Goal: Find contact information: Find contact information

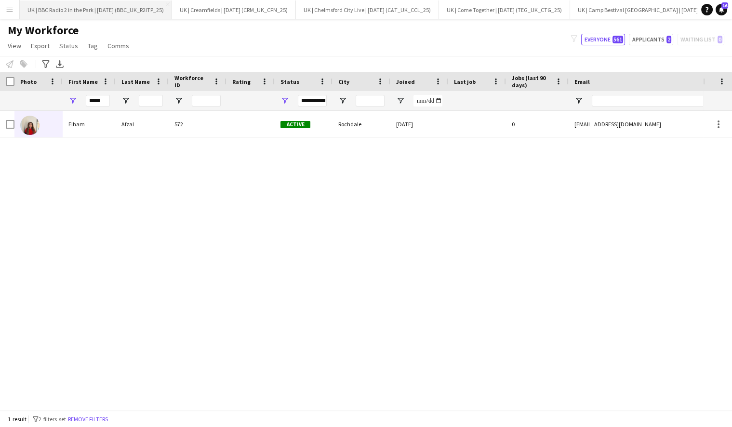
click at [111, 9] on button "UK | BBC Radio 2 in the Park | [DATE] (BBC_UK_R2ITP_25) Close" at bounding box center [96, 9] width 152 height 19
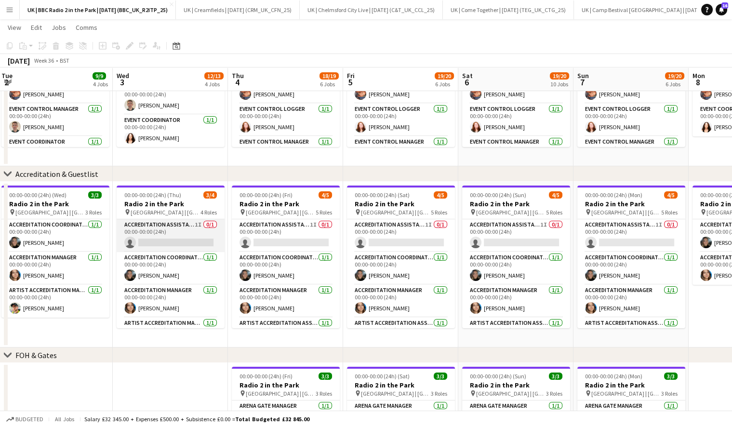
click at [185, 234] on app-card-role "Accreditation Assistant 1I 0/1 00:00-00:00 (24h) single-neutral-actions" at bounding box center [171, 235] width 108 height 33
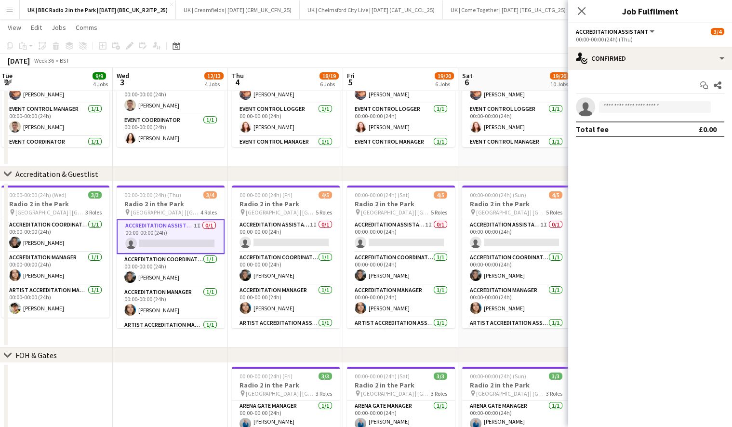
click at [666, 35] on div "Accreditation Assistant All roles Accreditation Assistant 3/4" at bounding box center [650, 31] width 148 height 9
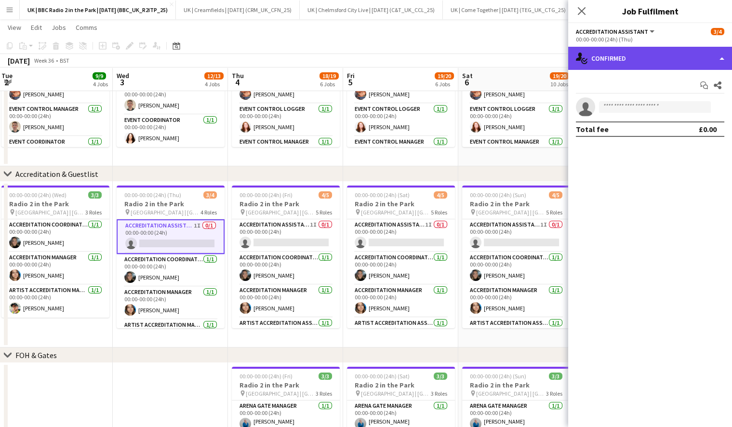
click at [661, 51] on div "single-neutral-actions-check-2 Confirmed" at bounding box center [650, 58] width 164 height 23
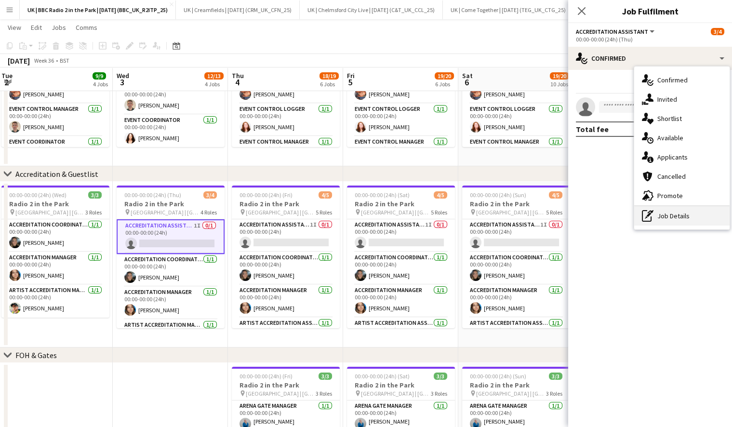
click at [675, 217] on div "pen-write Job Details" at bounding box center [681, 215] width 95 height 19
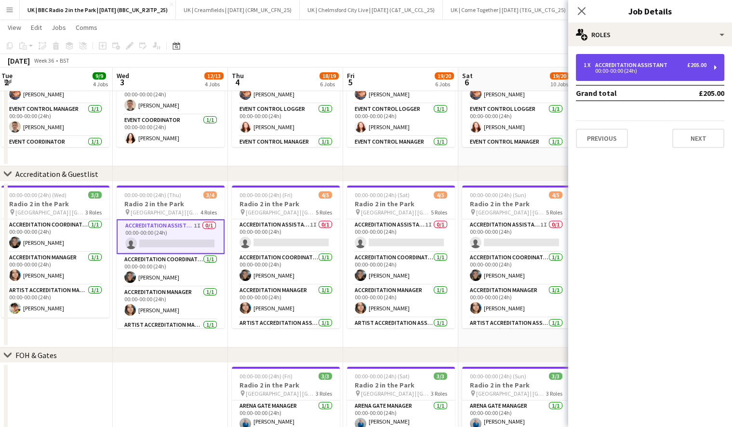
click at [651, 66] on div "Accreditation Assistant" at bounding box center [633, 65] width 76 height 7
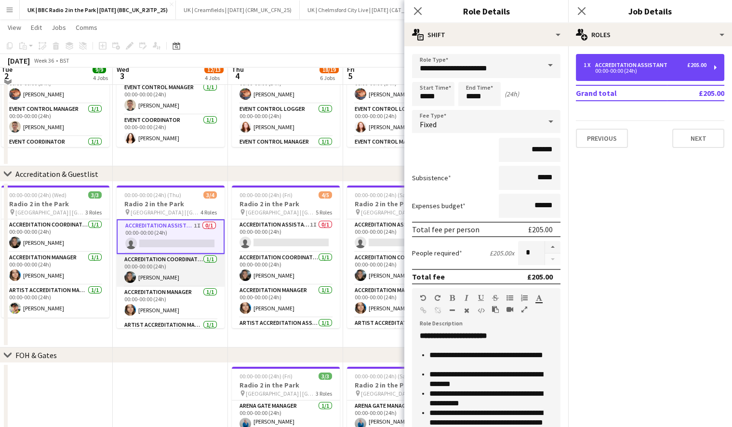
scroll to position [172, 0]
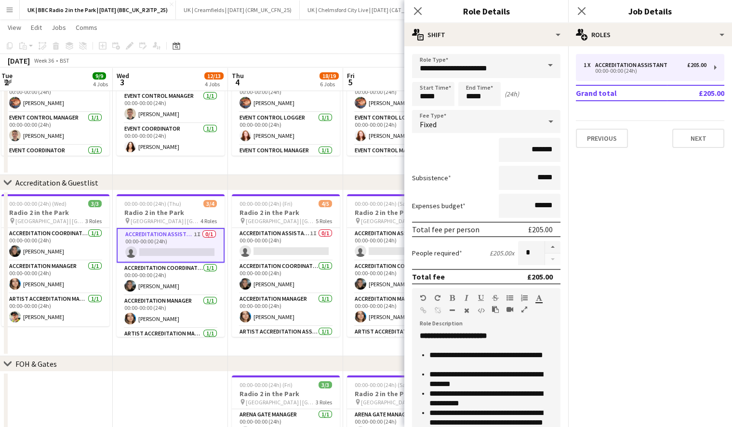
click at [278, 174] on app-date-cell "00:00-00:00 (24h) (Fri) 5/5 Radio 2 in the Park pin [GEOGRAPHIC_DATA] | [GEOGRA…" at bounding box center [285, 92] width 115 height 166
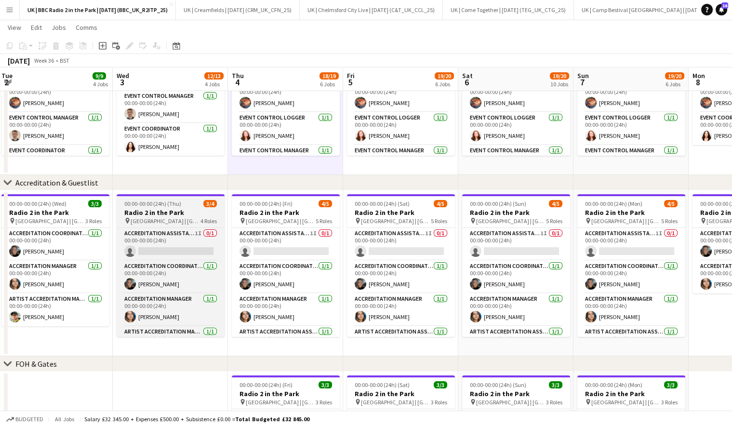
click at [169, 217] on span "[GEOGRAPHIC_DATA] | [GEOGRAPHIC_DATA], [GEOGRAPHIC_DATA]" at bounding box center [166, 220] width 70 height 7
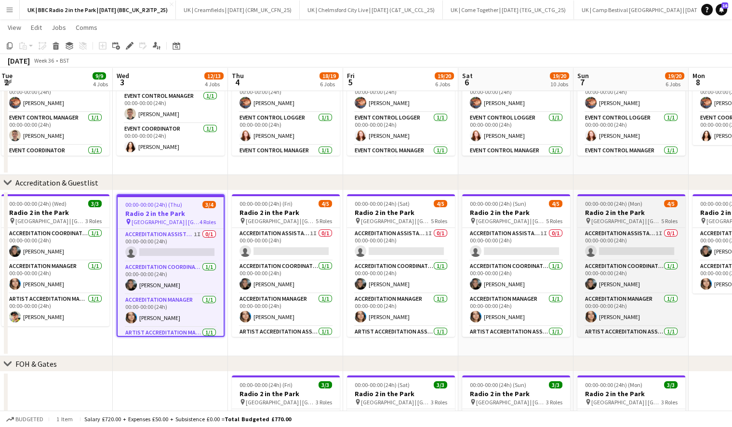
click at [614, 217] on span "[GEOGRAPHIC_DATA] | [GEOGRAPHIC_DATA], [GEOGRAPHIC_DATA]" at bounding box center [626, 220] width 70 height 7
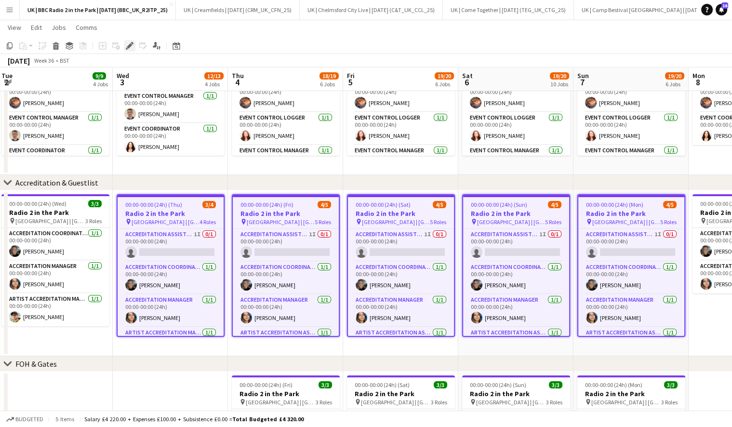
click at [127, 48] on icon "Edit" at bounding box center [130, 46] width 8 height 8
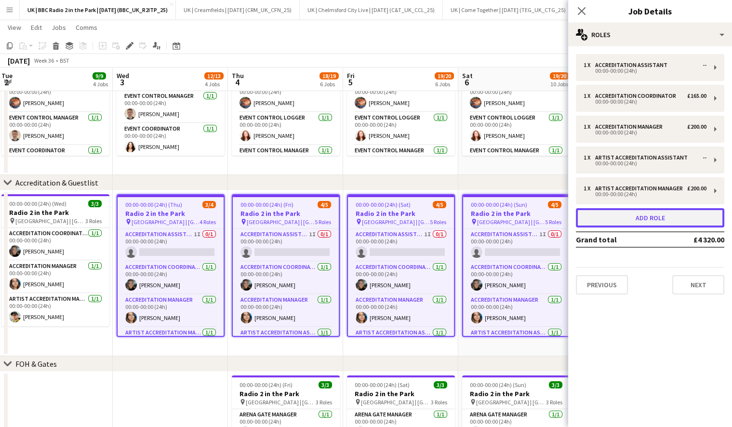
click at [651, 222] on button "Add role" at bounding box center [650, 217] width 148 height 19
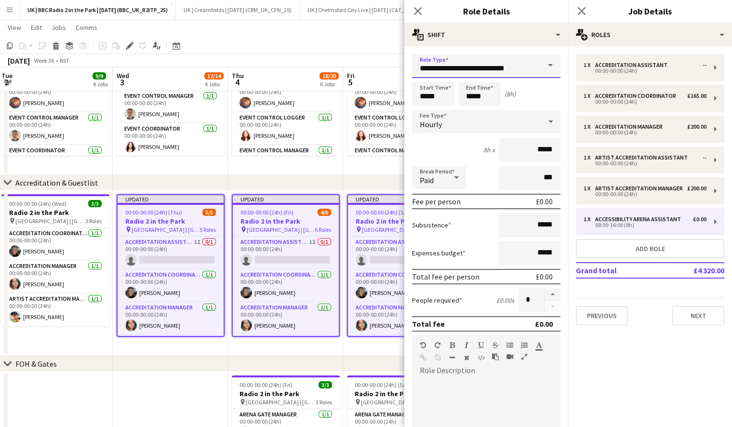
drag, startPoint x: 511, startPoint y: 67, endPoint x: 398, endPoint y: 69, distance: 113.3
type input "**********"
type input "*****"
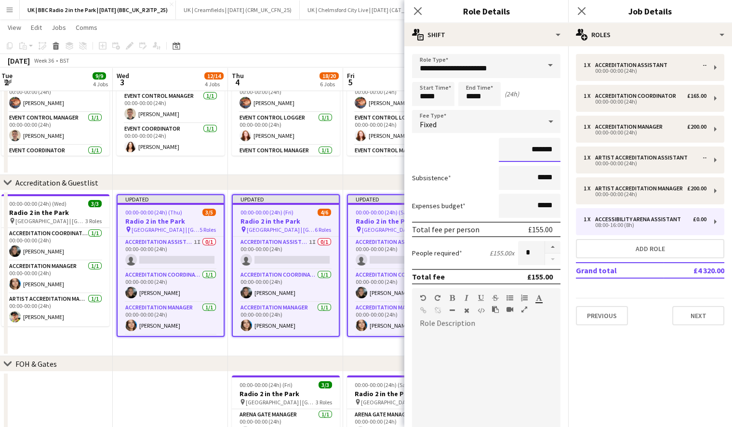
type input "*******"
click at [465, 339] on div at bounding box center [486, 389] width 148 height 116
paste div
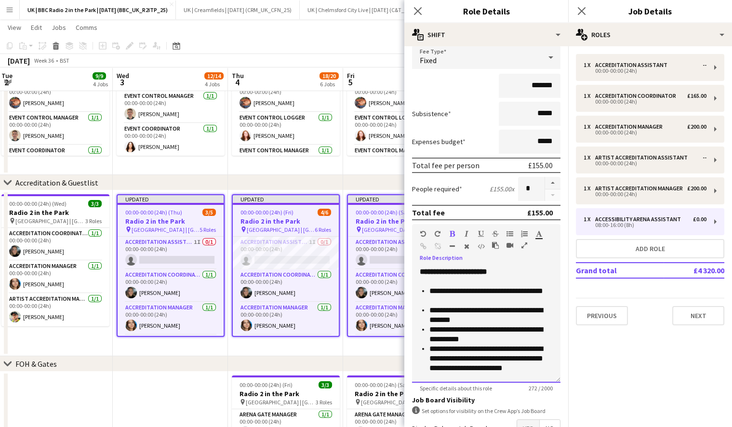
scroll to position [126, 0]
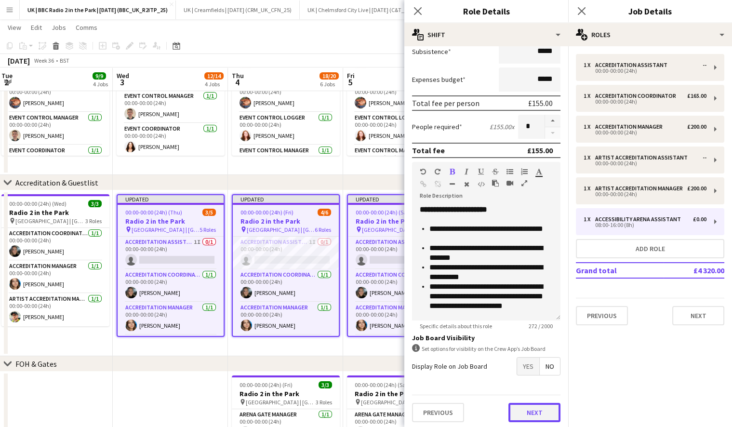
click at [538, 403] on button "Next" at bounding box center [535, 412] width 52 height 19
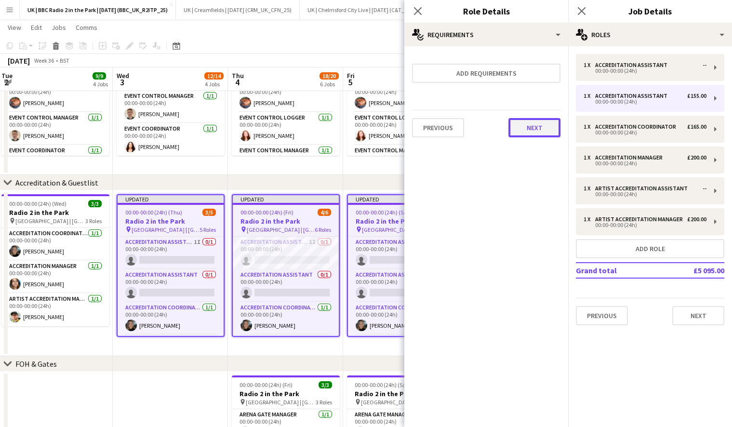
click at [538, 129] on button "Next" at bounding box center [535, 127] width 52 height 19
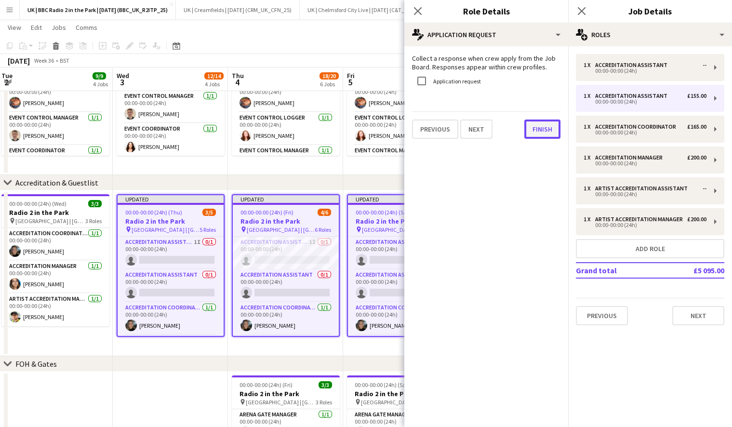
click at [538, 134] on button "Finish" at bounding box center [542, 129] width 36 height 19
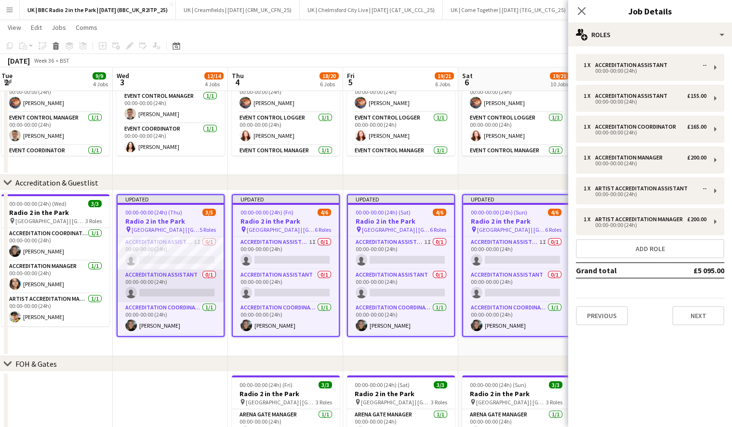
click at [172, 281] on app-card-role "Accreditation Assistant 0/1 00:00-00:00 (24h) single-neutral-actions" at bounding box center [171, 285] width 106 height 33
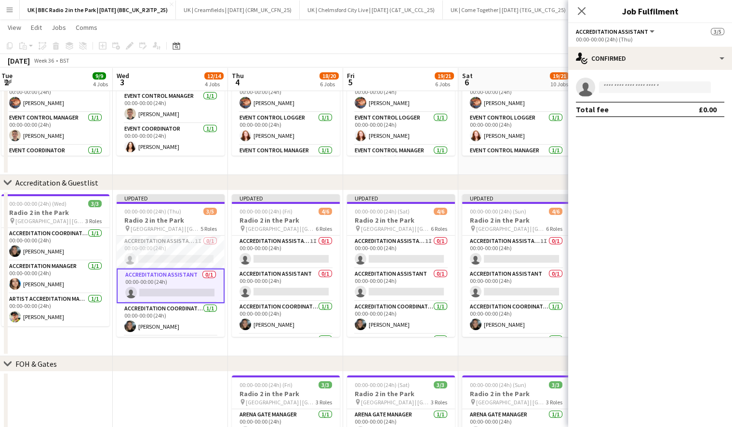
click at [642, 33] on span "Accreditation Assistant" at bounding box center [612, 31] width 72 height 7
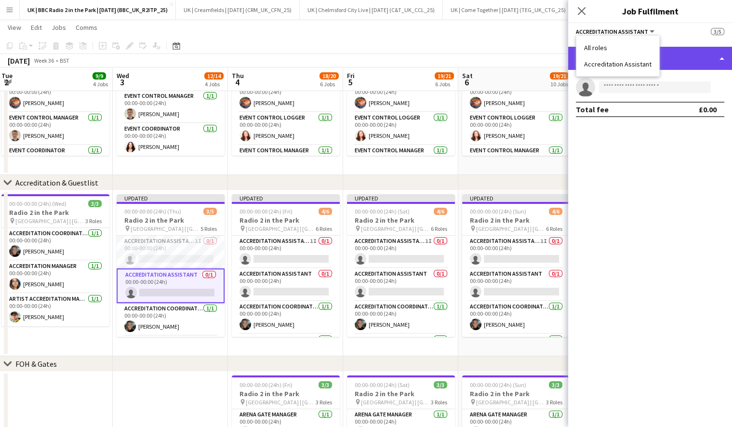
click at [692, 60] on div "single-neutral-actions-check-2 Confirmed" at bounding box center [650, 58] width 164 height 23
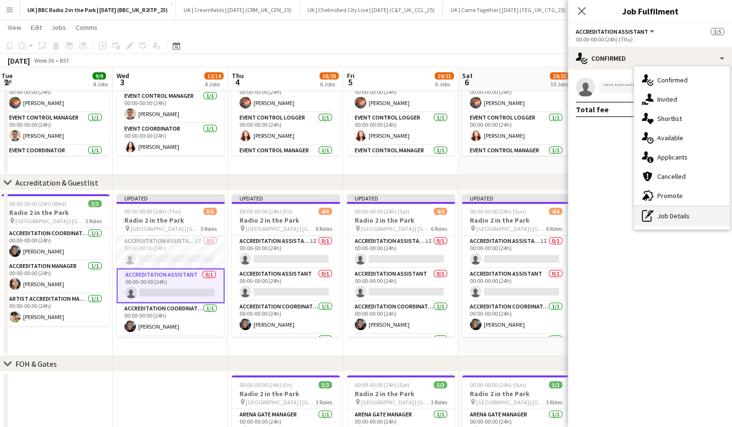
click at [677, 212] on div "pen-write Job Details" at bounding box center [681, 215] width 95 height 19
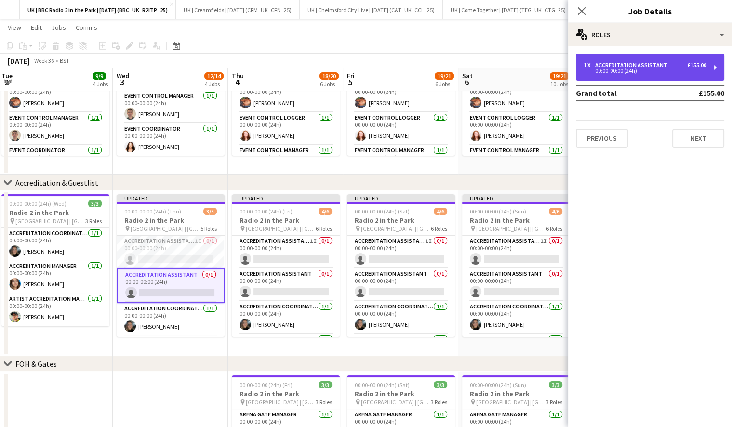
click at [672, 76] on div "1 x Accreditation Assistant £155.00 00:00-00:00 (24h)" at bounding box center [650, 67] width 148 height 27
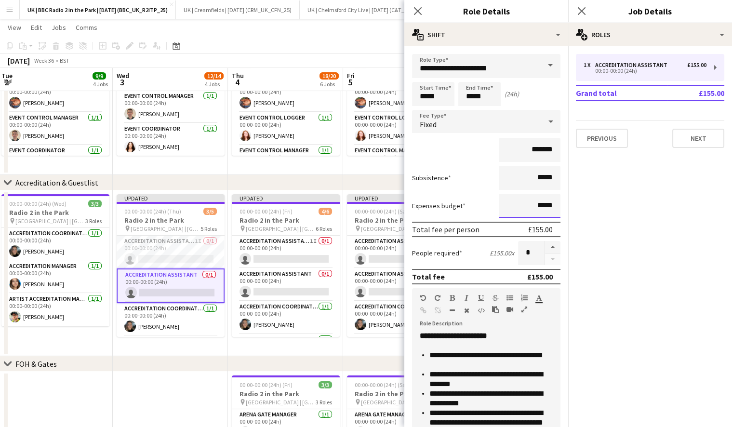
click at [540, 203] on input "*****" at bounding box center [530, 206] width 62 height 24
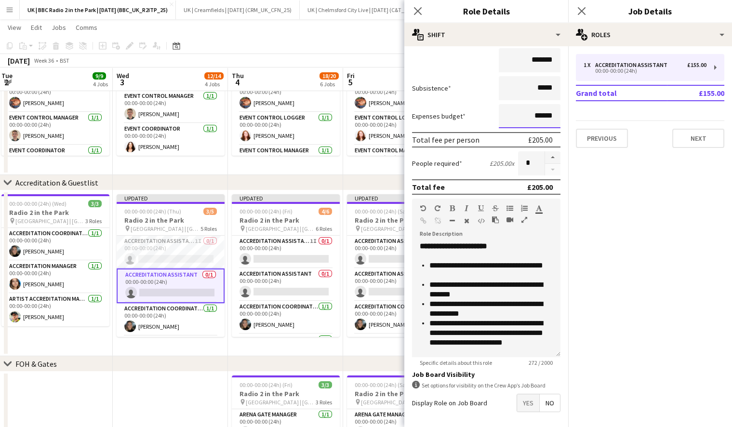
scroll to position [7, 0]
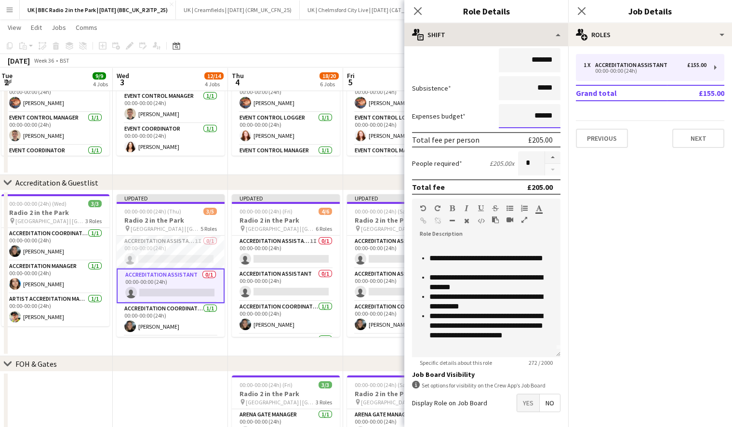
type input "******"
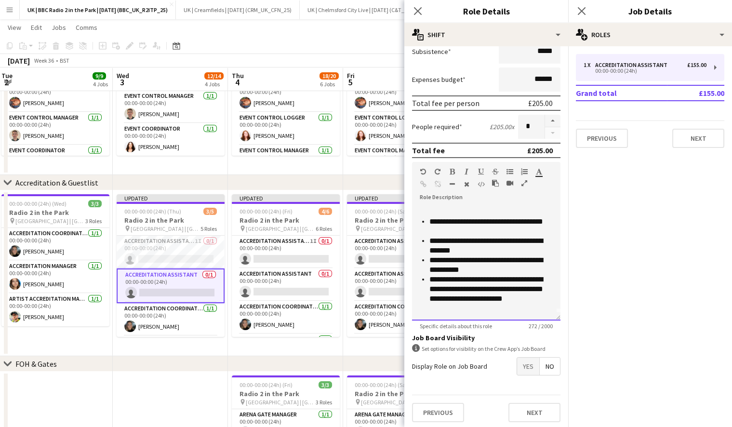
click at [527, 297] on li "**********" at bounding box center [491, 289] width 123 height 29
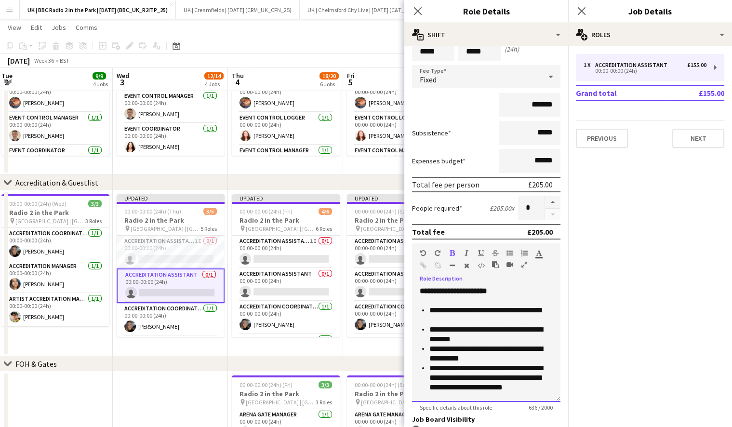
scroll to position [126, 0]
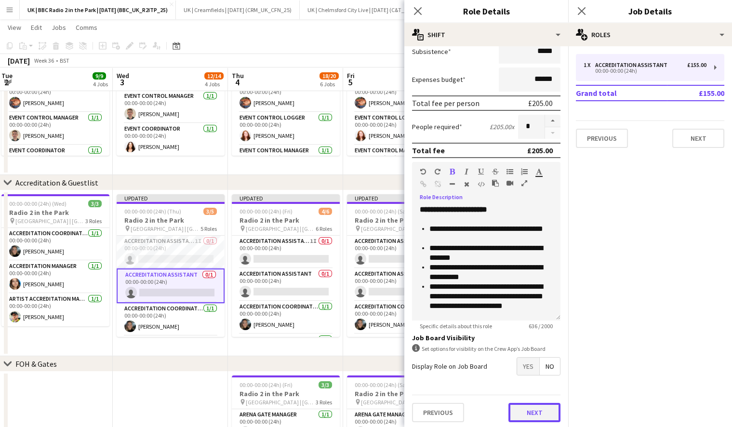
click at [527, 411] on button "Next" at bounding box center [535, 412] width 52 height 19
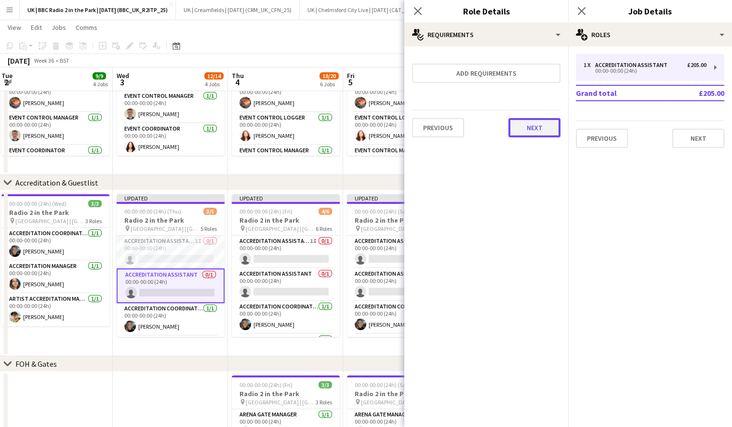
click at [540, 132] on button "Next" at bounding box center [535, 127] width 52 height 19
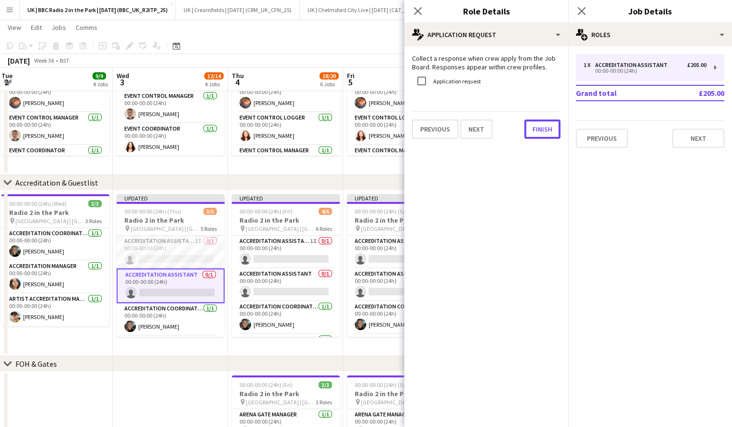
click at [540, 132] on button "Finish" at bounding box center [542, 129] width 36 height 19
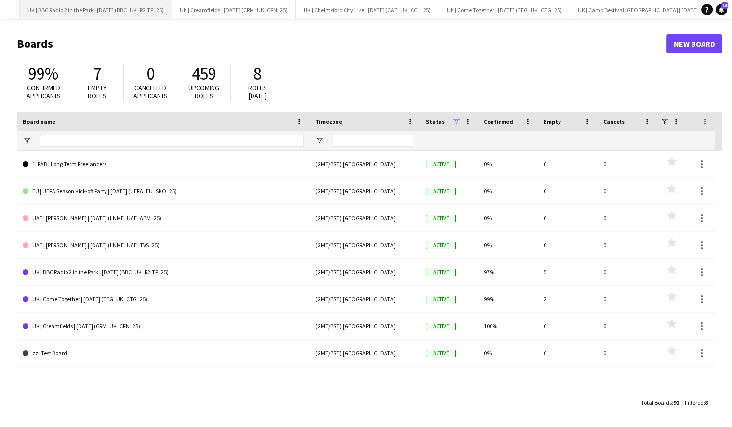
click at [94, 14] on button "UK | BBC Radio 2 in the Park | [DATE] (BBC_UK_R2ITP_25) Close" at bounding box center [96, 9] width 152 height 19
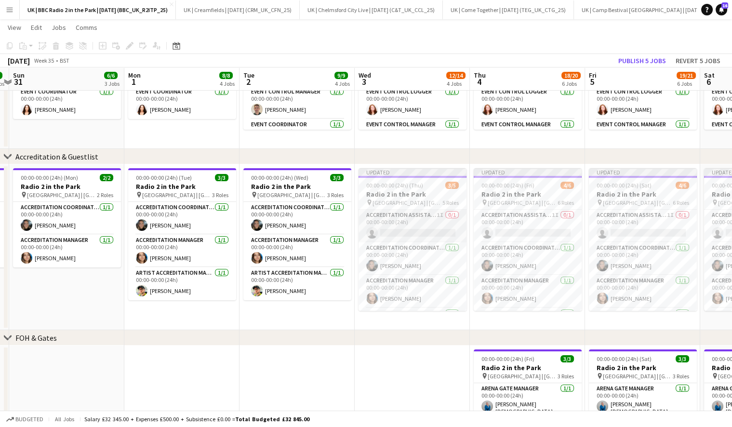
click at [416, 223] on app-card-role "Accreditation Assistant 1I 0/1 00:00-00:00 (24h) single-neutral-actions" at bounding box center [413, 226] width 108 height 33
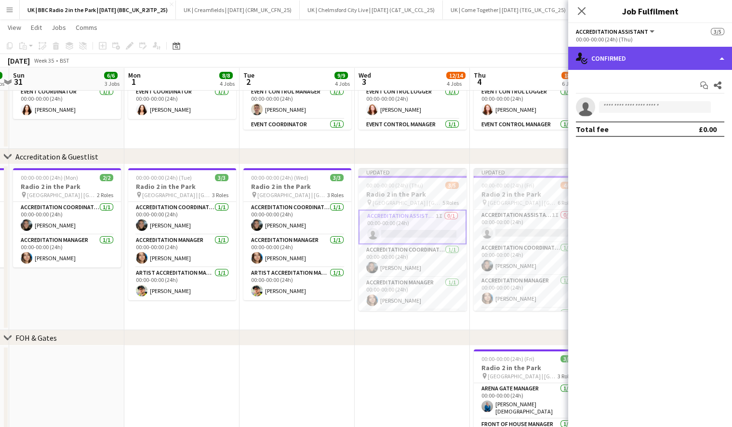
click at [663, 60] on div "single-neutral-actions-check-2 Confirmed" at bounding box center [650, 58] width 164 height 23
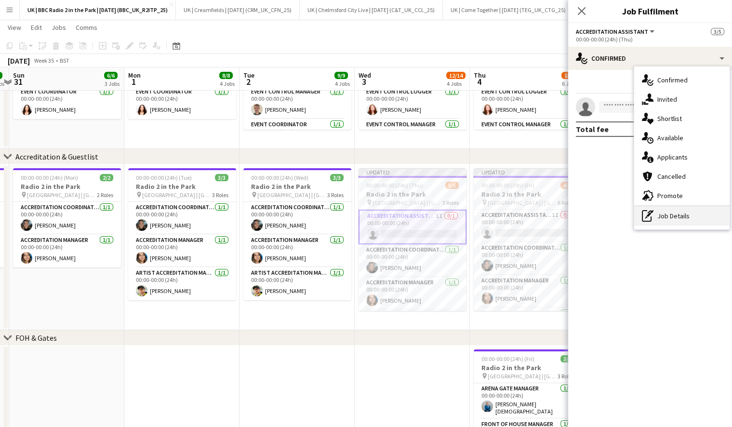
click at [670, 213] on div "pen-write Job Details" at bounding box center [681, 215] width 95 height 19
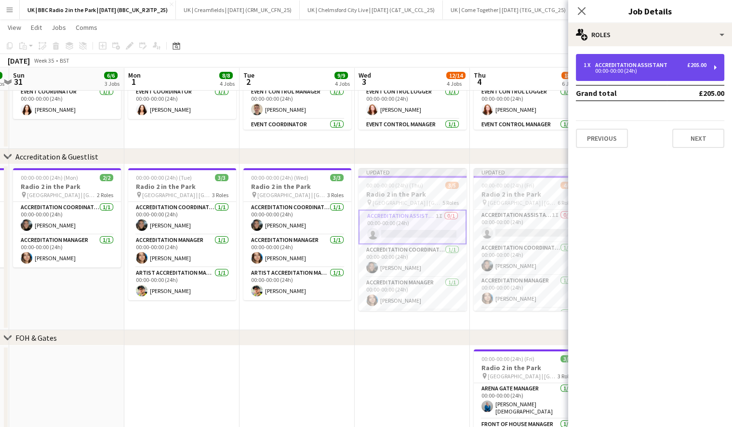
click at [645, 69] on div "00:00-00:00 (24h)" at bounding box center [645, 70] width 123 height 5
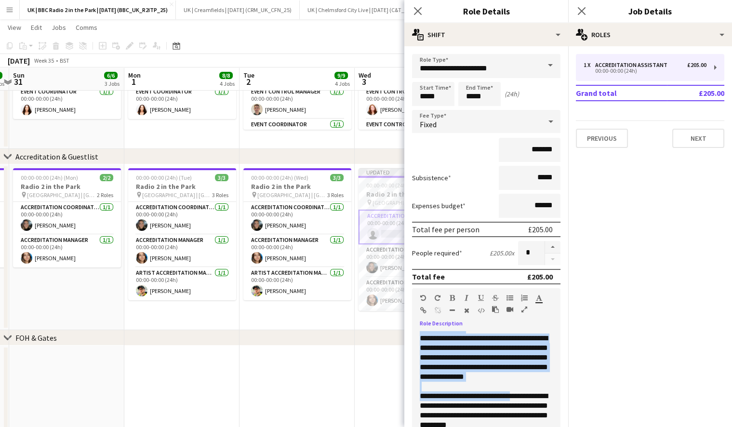
scroll to position [40, 0]
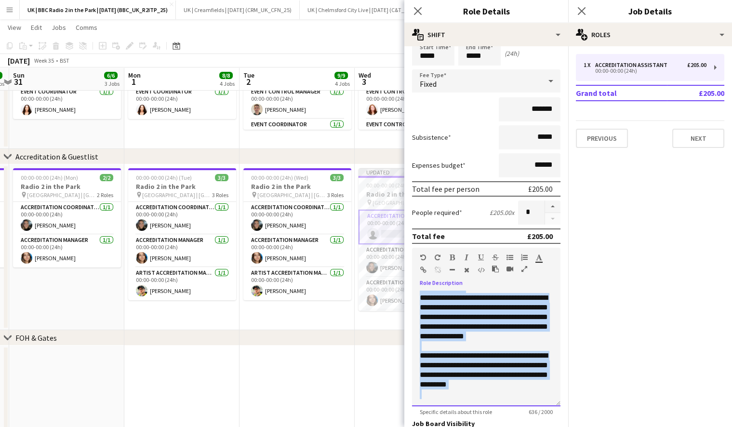
drag, startPoint x: 420, startPoint y: 334, endPoint x: 519, endPoint y: 393, distance: 115.0
click at [519, 393] on div "**********" at bounding box center [486, 349] width 148 height 116
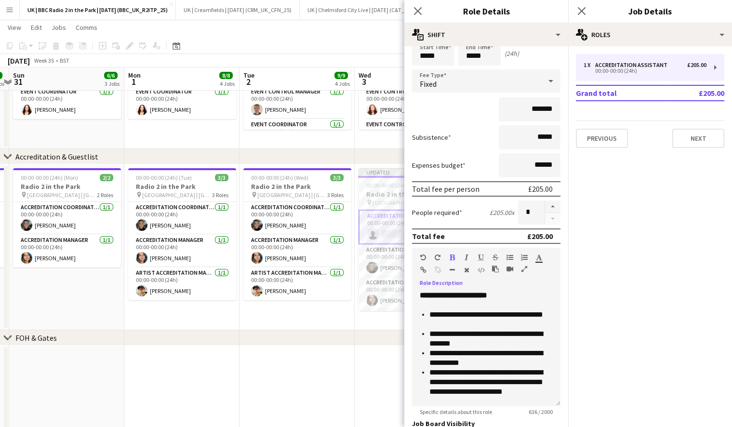
click at [362, 40] on app-toolbar "Copy Paste Paste Command V Paste with crew Command Shift V Paste linked Job Del…" at bounding box center [366, 46] width 732 height 16
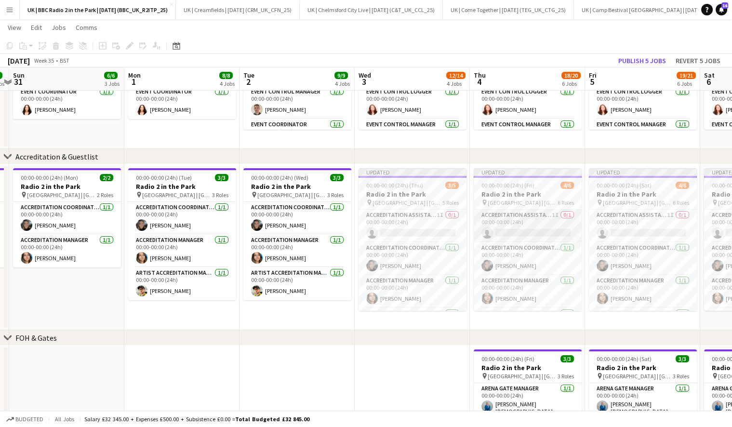
click at [525, 217] on app-card-role "Accreditation Assistant 1I 0/1 00:00-00:00 (24h) single-neutral-actions" at bounding box center [528, 226] width 108 height 33
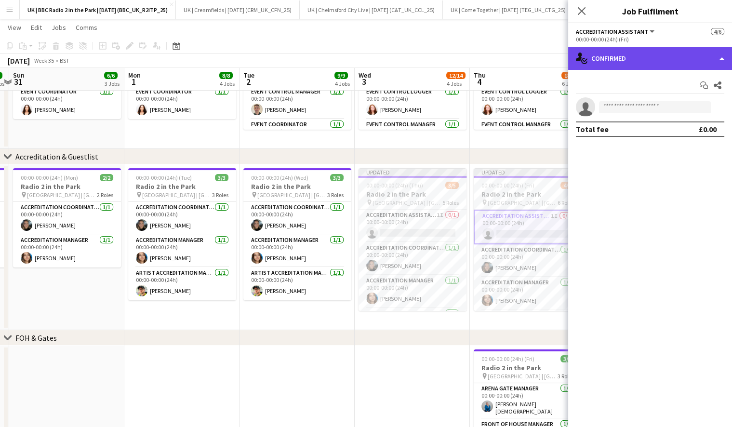
click at [664, 52] on div "single-neutral-actions-check-2 Confirmed" at bounding box center [650, 58] width 164 height 23
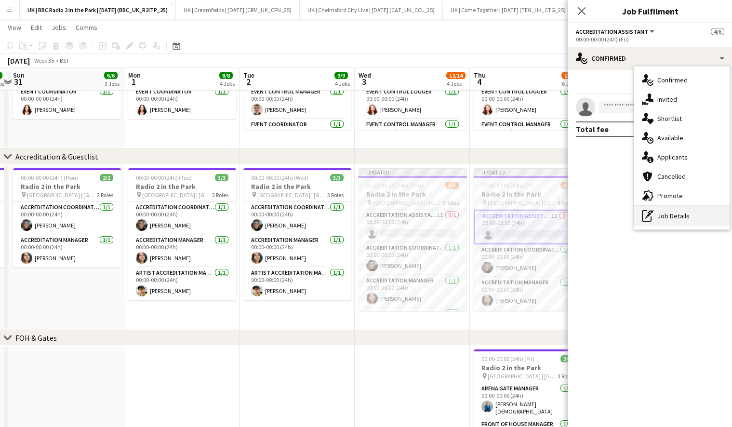
click at [668, 219] on div "pen-write Job Details" at bounding box center [681, 215] width 95 height 19
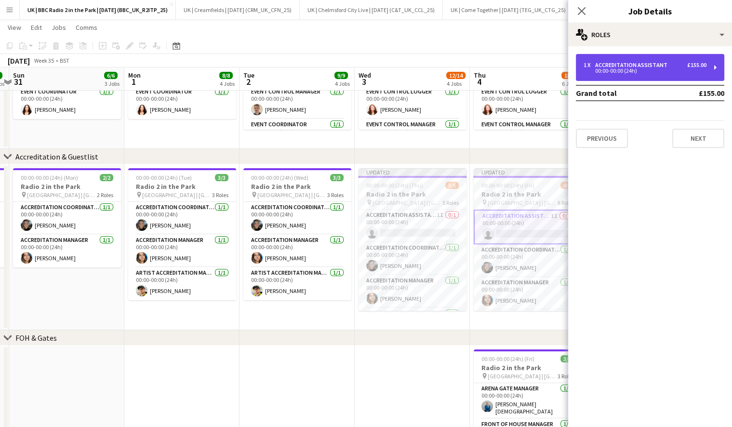
click at [635, 73] on div "00:00-00:00 (24h)" at bounding box center [645, 70] width 123 height 5
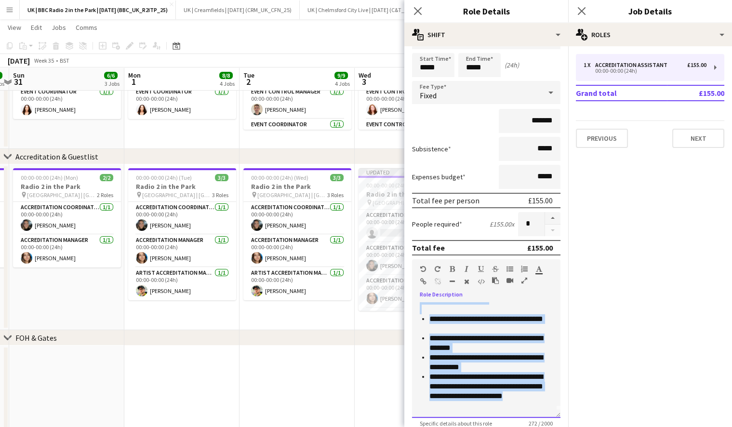
scroll to position [37, 0]
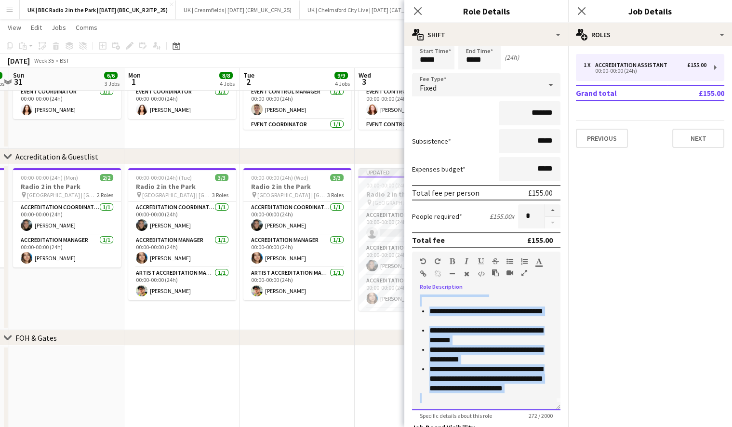
drag, startPoint x: 420, startPoint y: 335, endPoint x: 523, endPoint y: 397, distance: 119.8
click at [523, 397] on div "**********" at bounding box center [486, 353] width 148 height 116
copy div "**********"
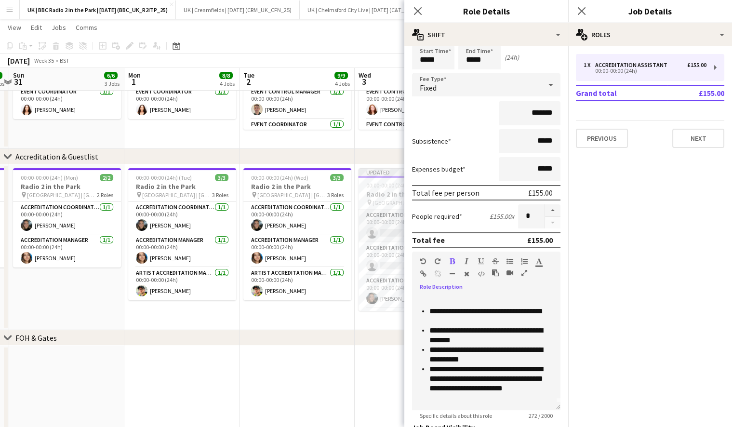
click at [389, 215] on app-card-role "Accreditation Assistant 0/1 00:00-00:00 (24h) single-neutral-actions" at bounding box center [413, 226] width 108 height 33
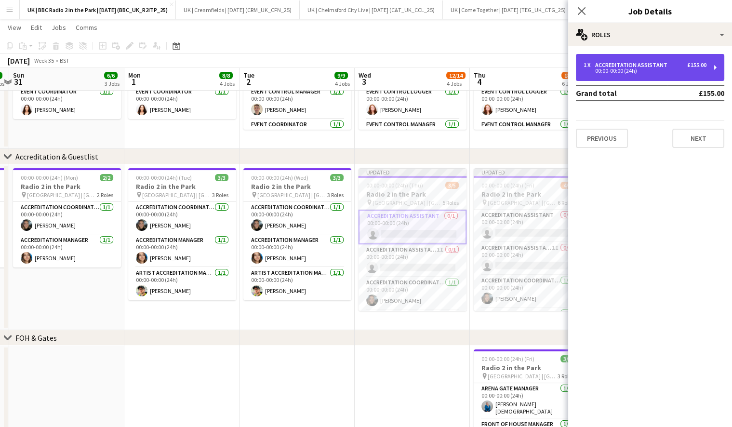
click at [659, 56] on div "1 x Accreditation Assistant £155.00 00:00-00:00 (24h)" at bounding box center [650, 67] width 148 height 27
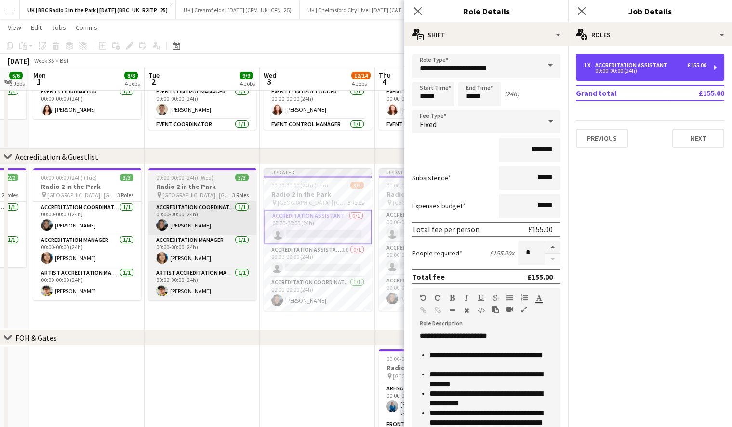
scroll to position [0, 319]
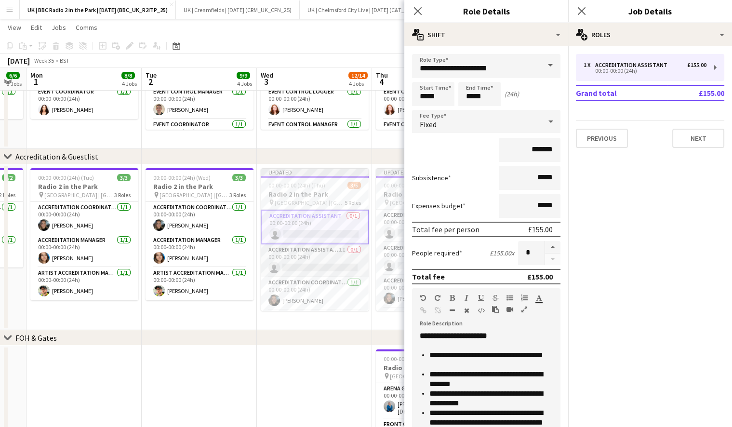
click at [308, 256] on app-card-role "Accreditation Assistant 1I 0/1 00:00-00:00 (24h) single-neutral-actions" at bounding box center [315, 260] width 108 height 33
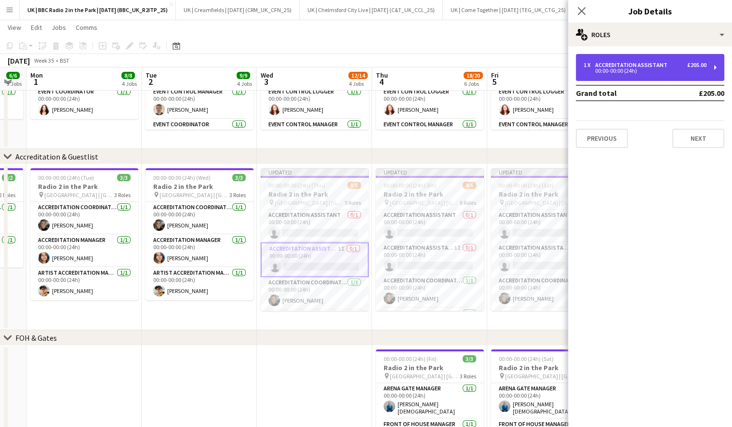
click at [678, 58] on div "1 x Accreditation Assistant £205.00 00:00-00:00 (24h)" at bounding box center [650, 67] width 148 height 27
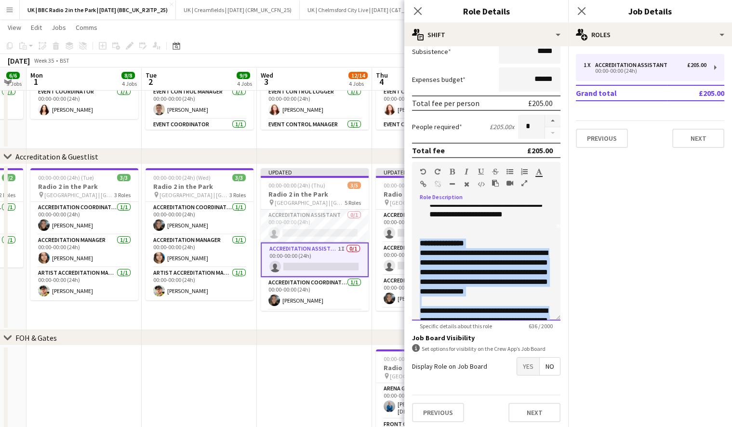
scroll to position [133, 0]
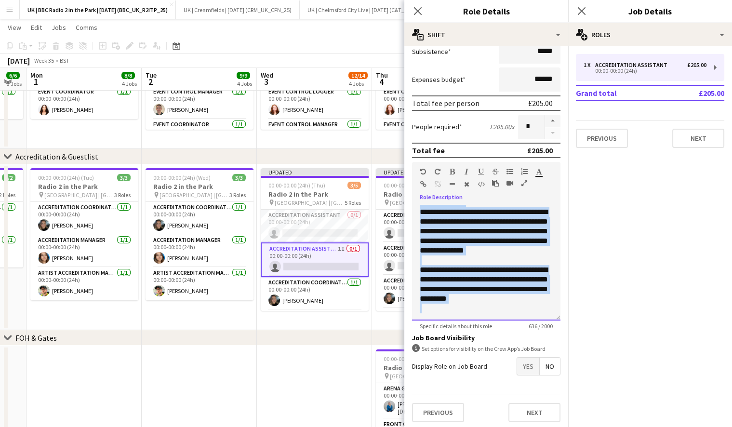
drag, startPoint x: 421, startPoint y: 242, endPoint x: 533, endPoint y: 334, distance: 143.9
click at [533, 334] on form "**********" at bounding box center [486, 179] width 164 height 502
copy div "**********"
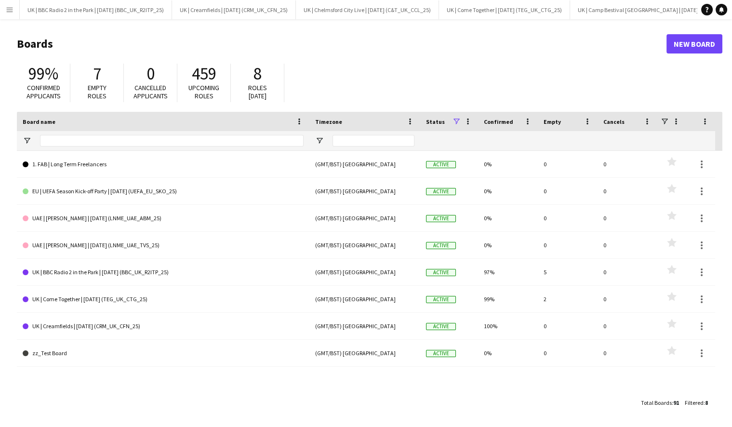
click at [4, 10] on button "Menu" at bounding box center [9, 9] width 19 height 19
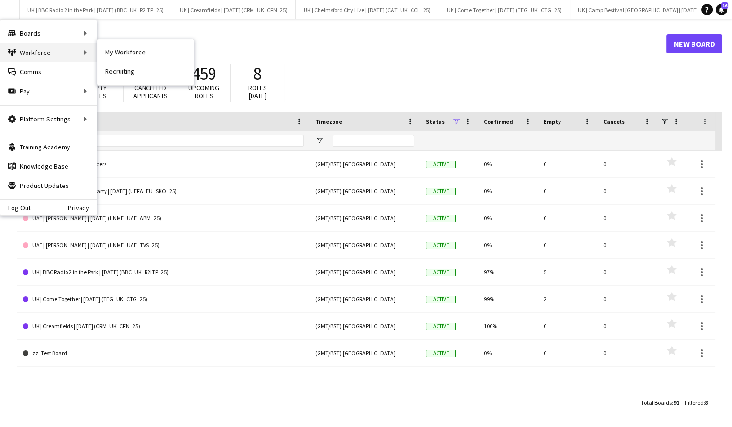
click at [50, 55] on div "Workforce Workforce" at bounding box center [48, 52] width 96 height 19
click at [120, 54] on link "My Workforce" at bounding box center [145, 52] width 96 height 19
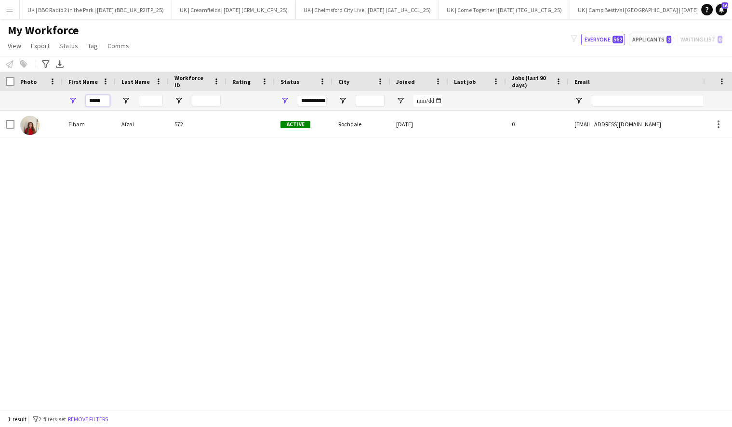
click at [96, 100] on input "*****" at bounding box center [98, 101] width 24 height 12
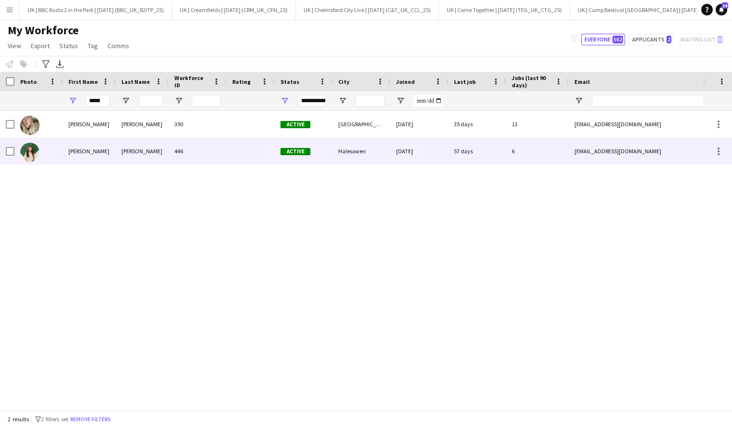
click at [91, 151] on div "Megan" at bounding box center [89, 151] width 53 height 27
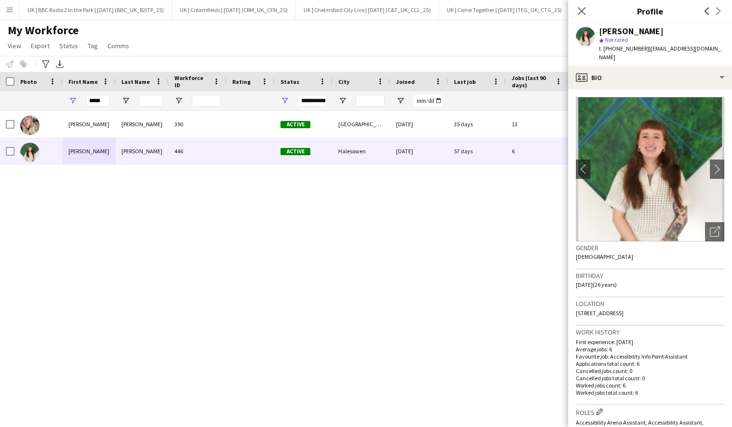
drag, startPoint x: 676, startPoint y: 300, endPoint x: 560, endPoint y: 303, distance: 116.2
click at [560, 303] on body "Menu Boards Boards Boards All jobs Status Workforce Workforce My Workforce Recr…" at bounding box center [366, 213] width 732 height 427
click at [699, 301] on div "Location 10C Summer Hill, Halesowen, B63 3BU" at bounding box center [650, 311] width 148 height 28
drag, startPoint x: 670, startPoint y: 302, endPoint x: 576, endPoint y: 305, distance: 94.0
click at [576, 305] on div "Location 10C Summer Hill, Halesowen, B63 3BU" at bounding box center [650, 311] width 148 height 28
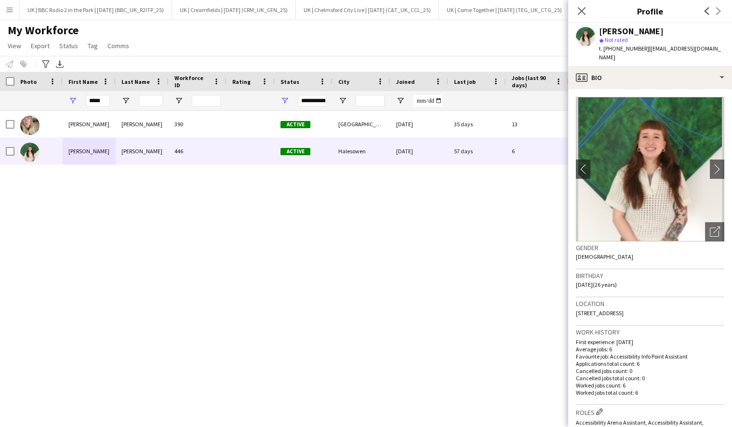
copy span "10C Summer Hill, Halesowen, B63 3BU"
click at [95, 95] on input "*****" at bounding box center [98, 101] width 24 height 12
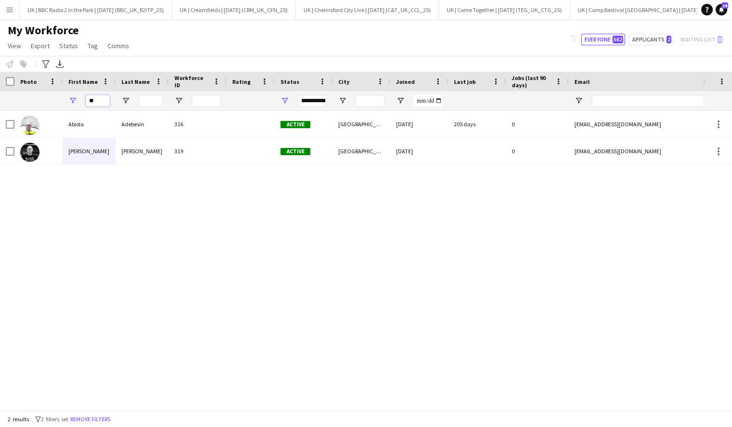
type input "*"
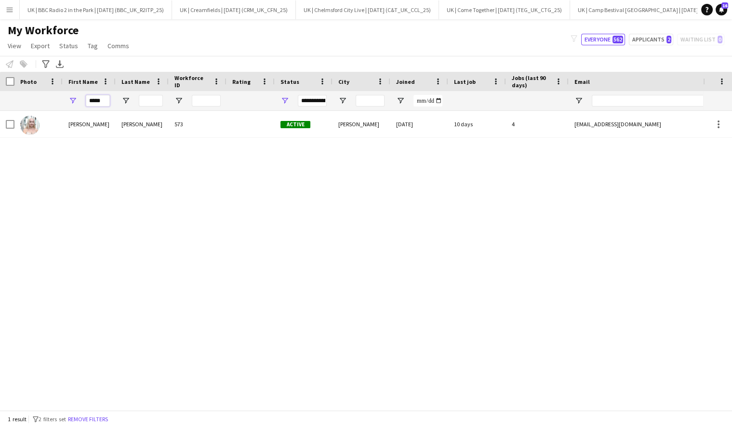
type input "*****"
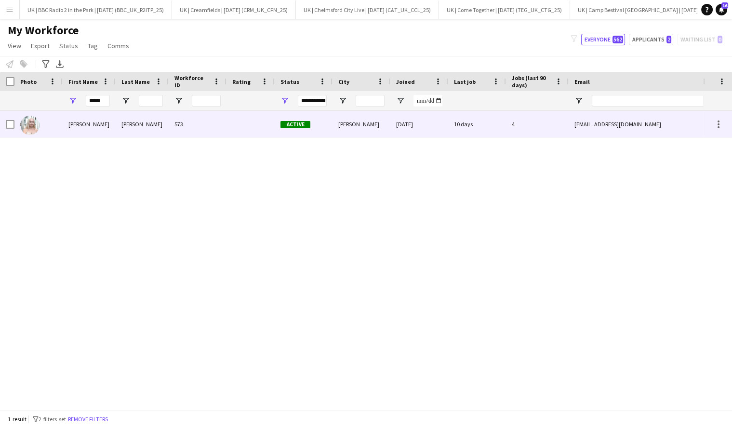
click at [103, 128] on div "Aleksandra" at bounding box center [89, 124] width 53 height 27
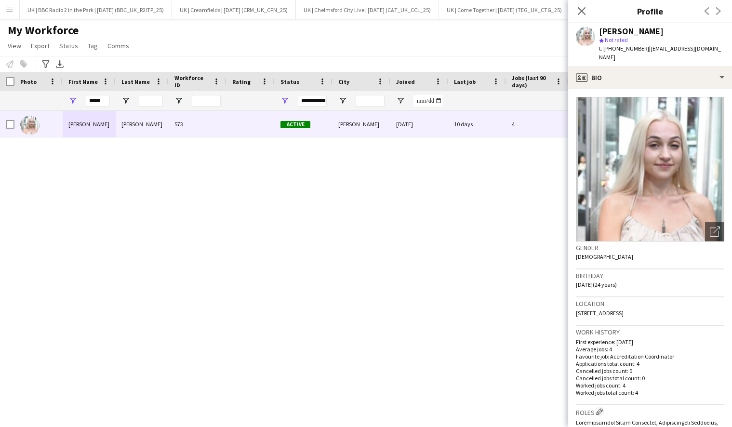
drag, startPoint x: 644, startPoint y: 49, endPoint x: 612, endPoint y: 47, distance: 32.4
click at [612, 47] on span "t. +4407701336391" at bounding box center [624, 48] width 50 height 7
copy span "07701336391"
drag, startPoint x: 711, startPoint y: 49, endPoint x: 648, endPoint y: 49, distance: 62.7
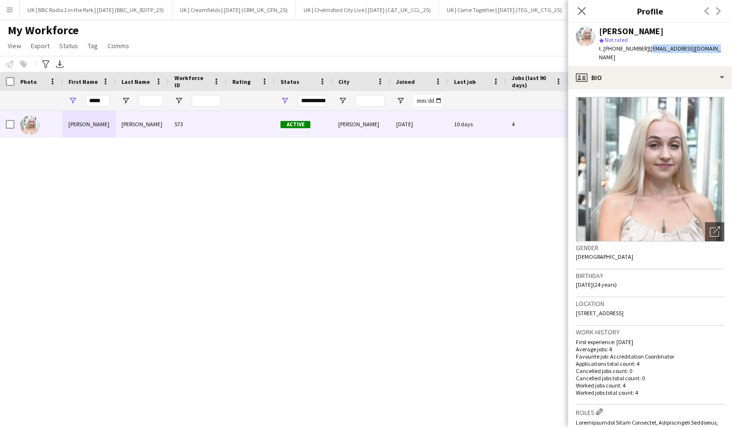
click at [648, 49] on div "Aleksandra Wasacz star Not rated t. +4407701336391 | a.wasacz2001@gmail.com" at bounding box center [650, 44] width 164 height 43
copy span "a.wasacz2001@gmail.com"
